Goal: Task Accomplishment & Management: Manage account settings

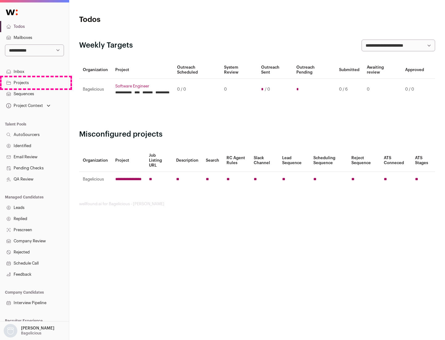
click at [34, 83] on link "Projects" at bounding box center [34, 82] width 69 height 11
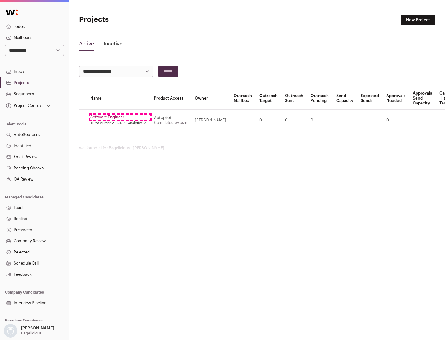
click at [120, 117] on link "Software Engineer" at bounding box center [118, 117] width 56 height 5
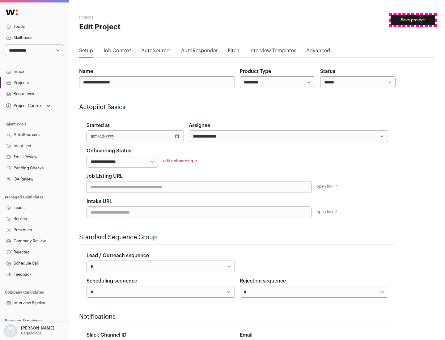
click at [413, 20] on button "Save project" at bounding box center [413, 20] width 45 height 11
